Goal: Information Seeking & Learning: Learn about a topic

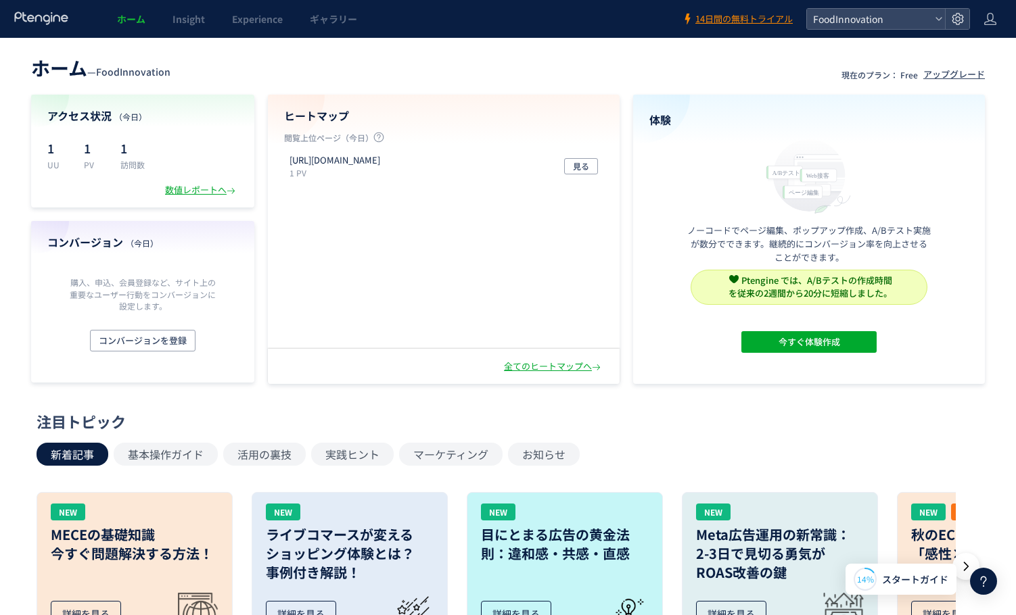
drag, startPoint x: 0, startPoint y: 0, endPoint x: 364, endPoint y: 78, distance: 372.2
click at [364, 78] on header "ホーム — FoodInnovation 現在のプラン： Free アップグレード" at bounding box center [508, 66] width 954 height 30
click at [195, 20] on span "Insight" at bounding box center [188, 19] width 32 height 14
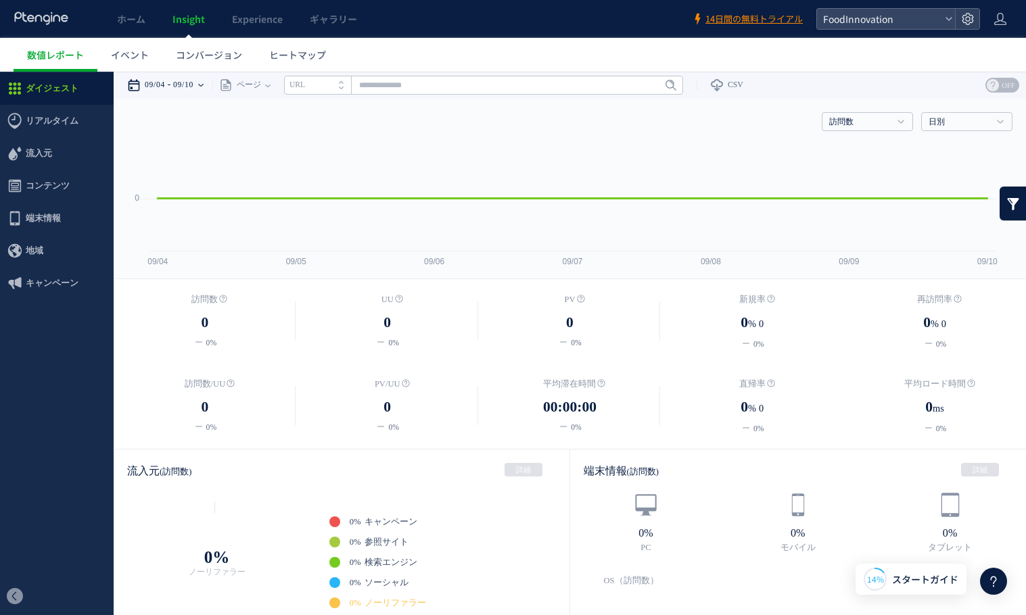
click at [207, 83] on div "09/04 09/10" at bounding box center [169, 85] width 85 height 27
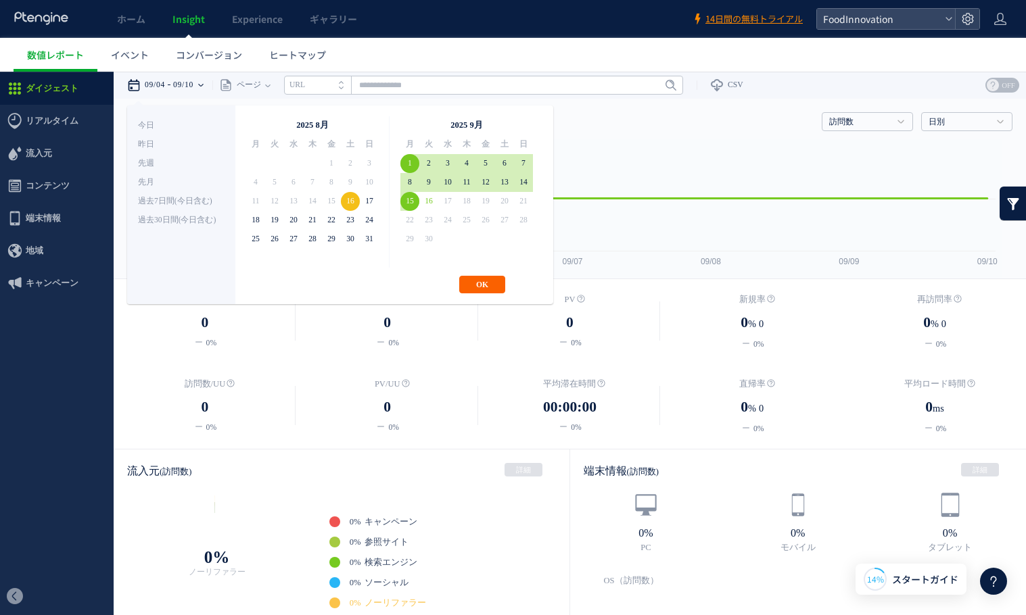
click at [496, 278] on button "OK" at bounding box center [482, 285] width 46 height 18
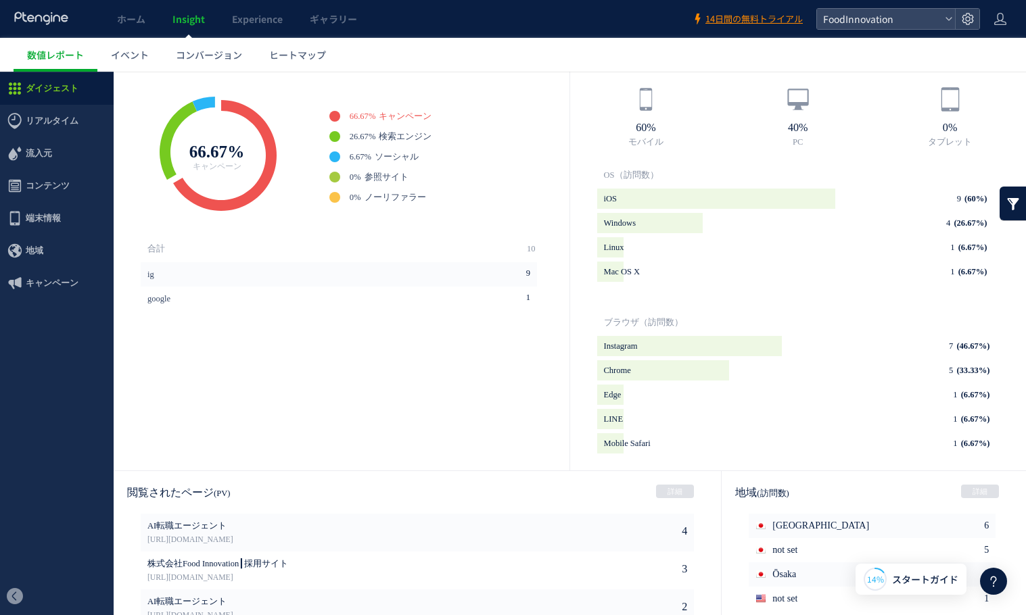
scroll to position [589, 0]
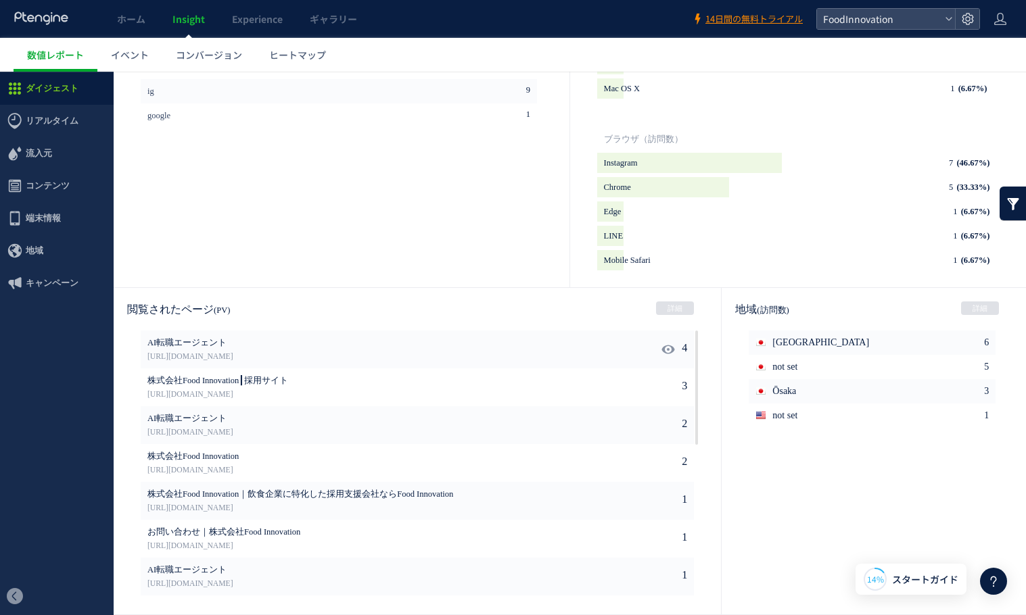
click at [204, 340] on span "AI転職エージェント" at bounding box center [356, 343] width 418 height 12
click at [208, 342] on span "AI転職エージェント" at bounding box center [356, 343] width 418 height 12
click at [666, 350] on use at bounding box center [668, 349] width 13 height 10
type input "**********"
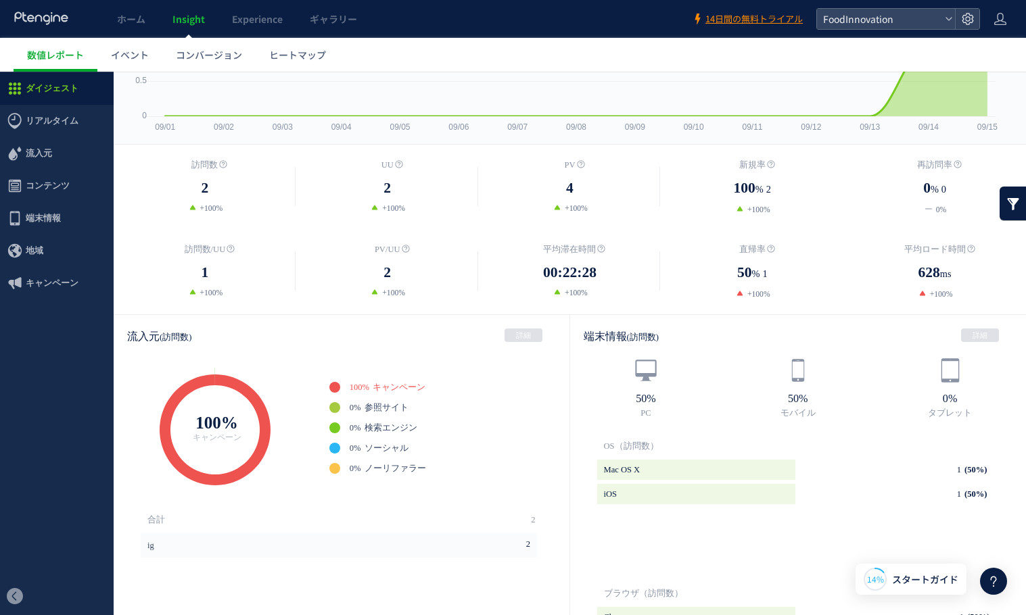
scroll to position [0, 0]
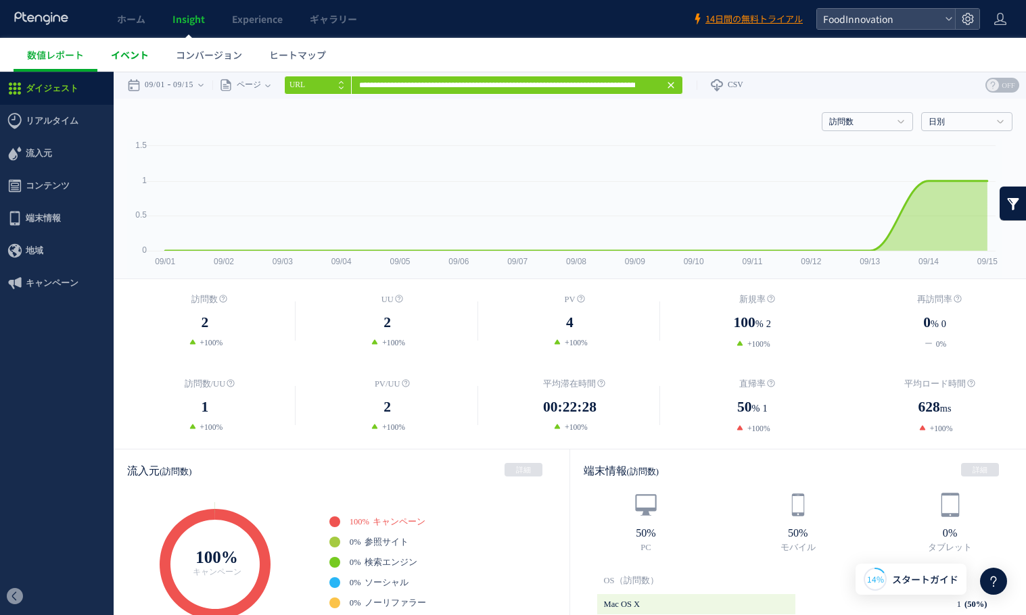
click at [131, 55] on span "イベント" at bounding box center [130, 55] width 38 height 14
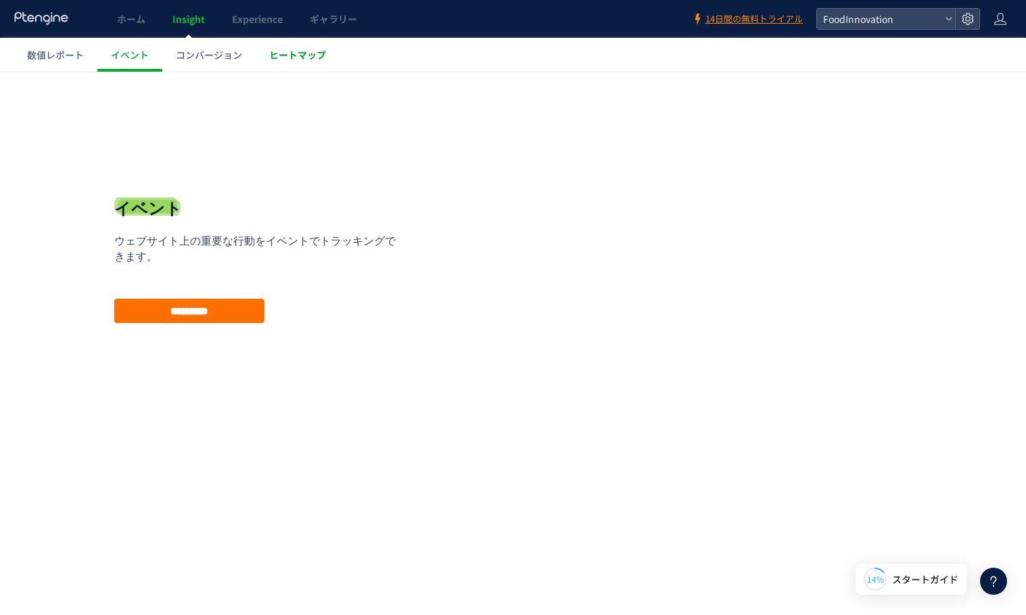
click at [306, 56] on span "ヒートマップ" at bounding box center [297, 55] width 57 height 14
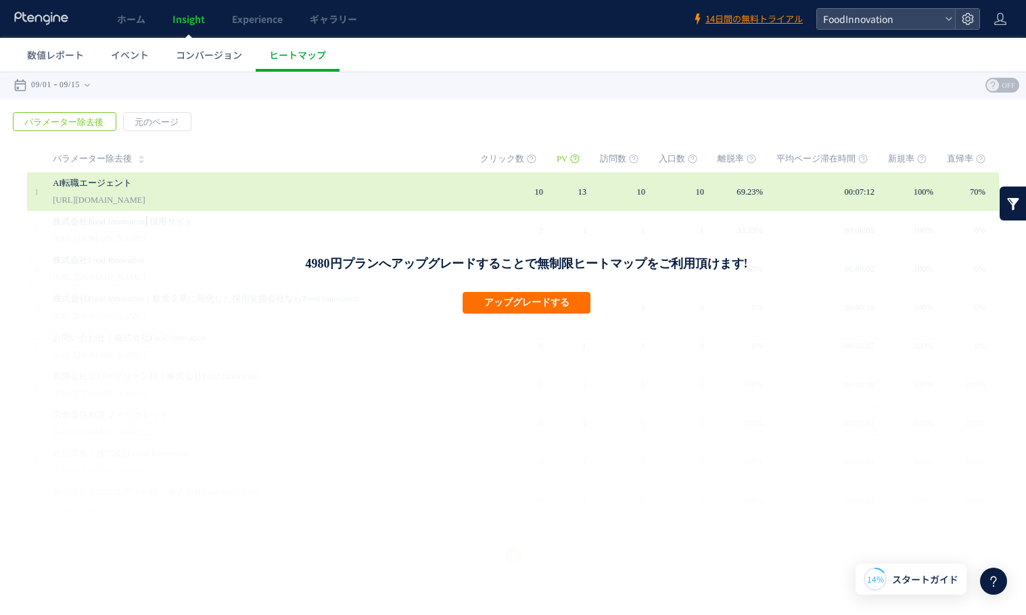
click at [344, 193] on div "AI転職エージェント [URL][DOMAIN_NAME]" at bounding box center [257, 191] width 409 height 39
